Goal: Information Seeking & Learning: Learn about a topic

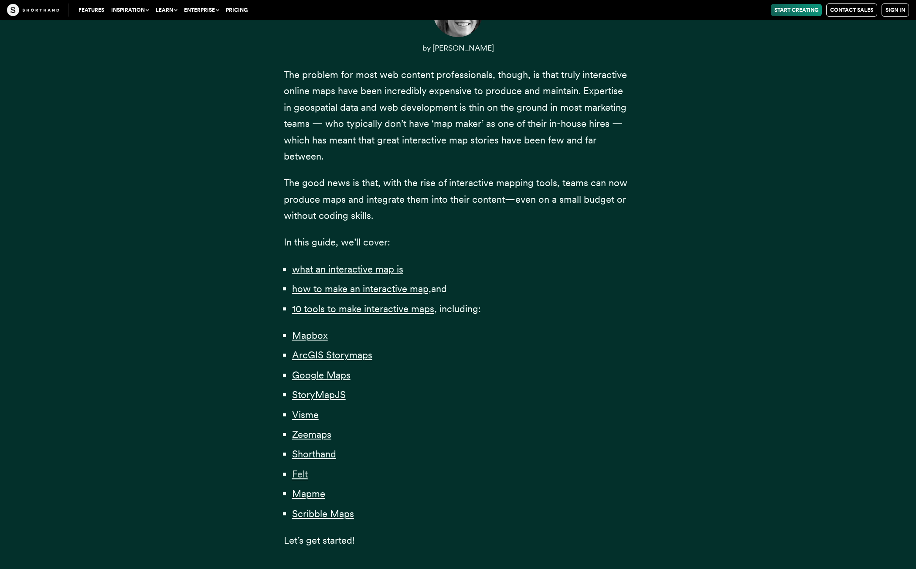
click at [306, 475] on span "Felt" at bounding box center [300, 474] width 16 height 12
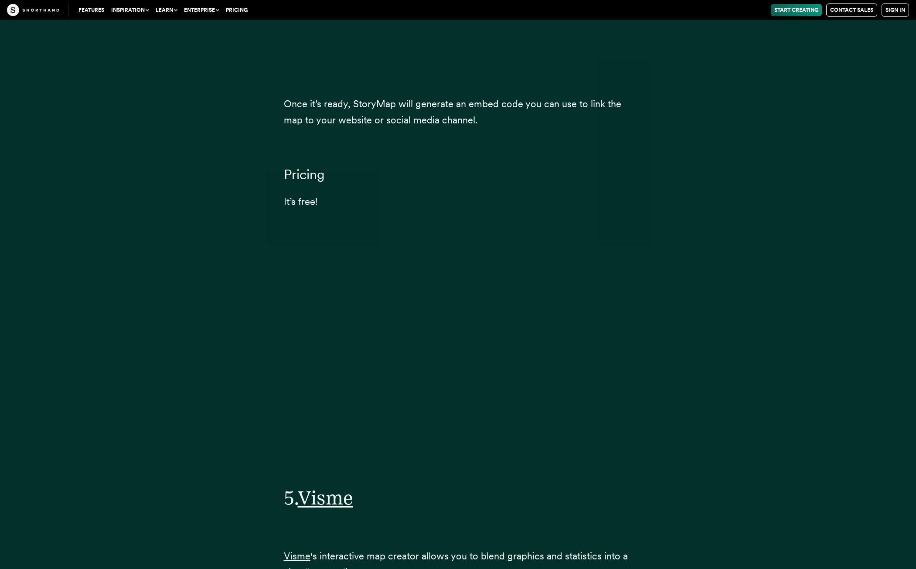
scroll to position [21075, 0]
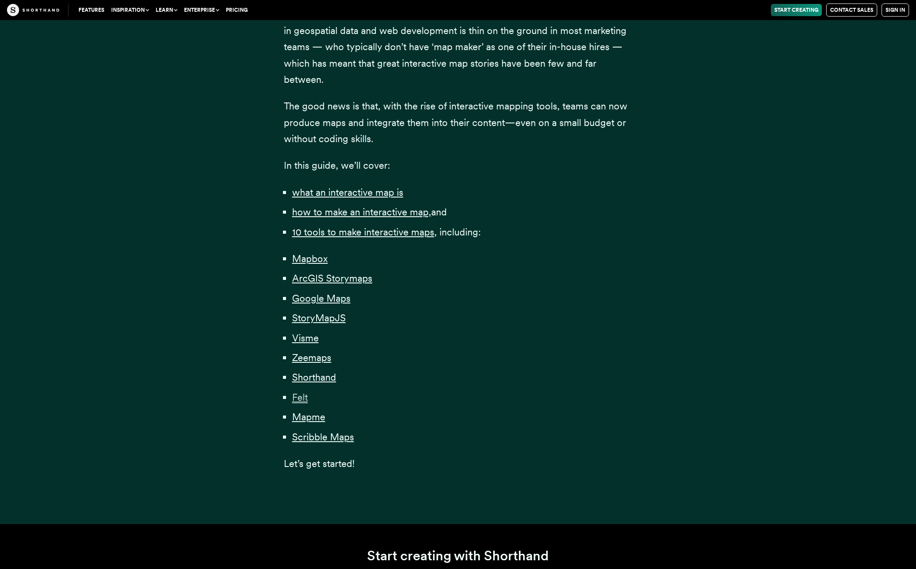
scroll to position [494, 0]
click at [305, 340] on span "Visme" at bounding box center [305, 339] width 27 height 12
click at [312, 256] on span "Mapbox" at bounding box center [310, 259] width 36 height 12
click at [314, 379] on span "Shorthand" at bounding box center [314, 378] width 44 height 12
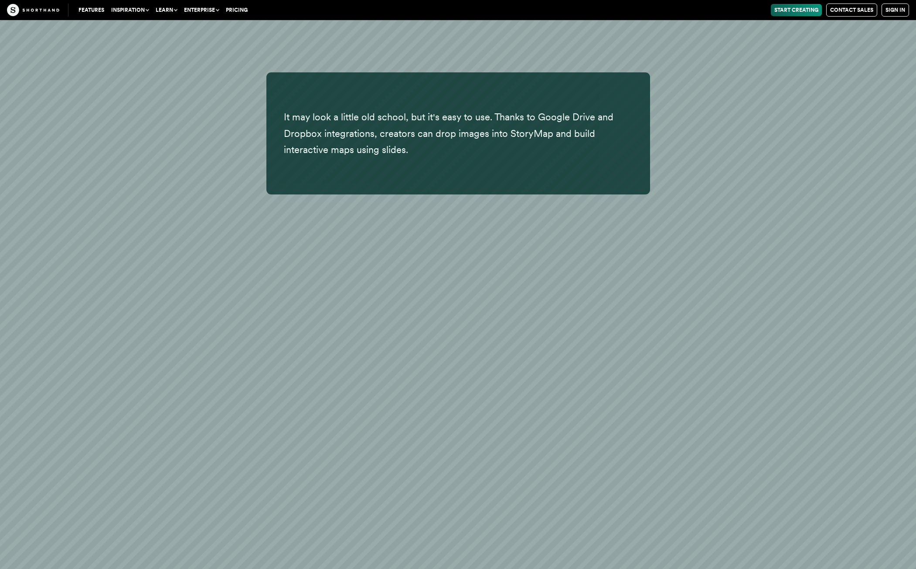
scroll to position [12346, 0]
